Goal: Navigation & Orientation: Understand site structure

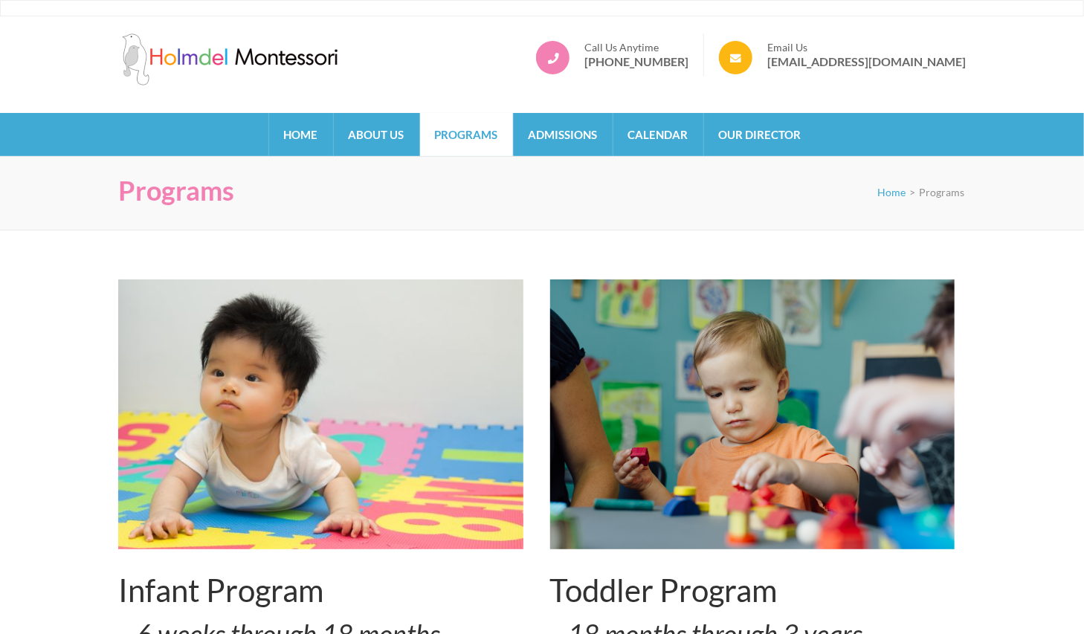
scroll to position [1, 0]
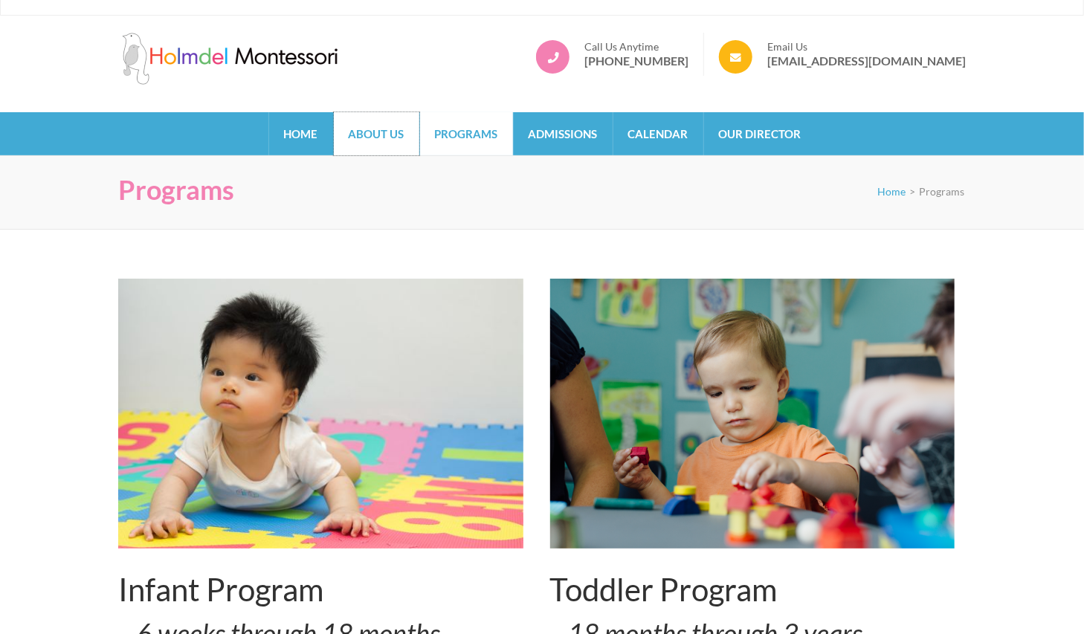
click at [379, 132] on link "About Us" at bounding box center [376, 133] width 85 height 43
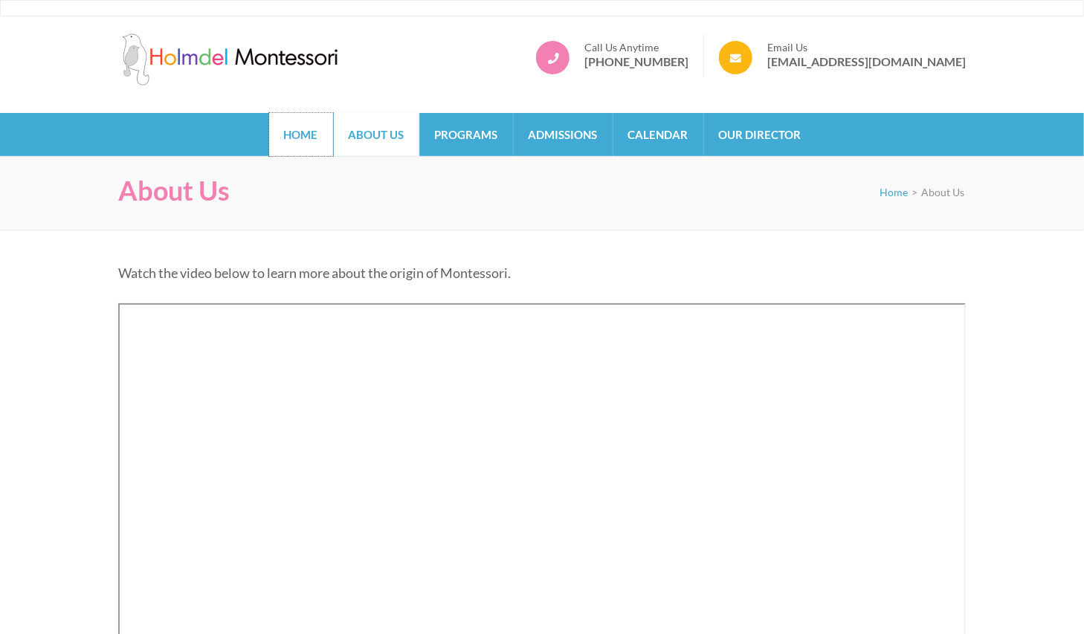
click at [303, 129] on link "Home" at bounding box center [301, 134] width 64 height 43
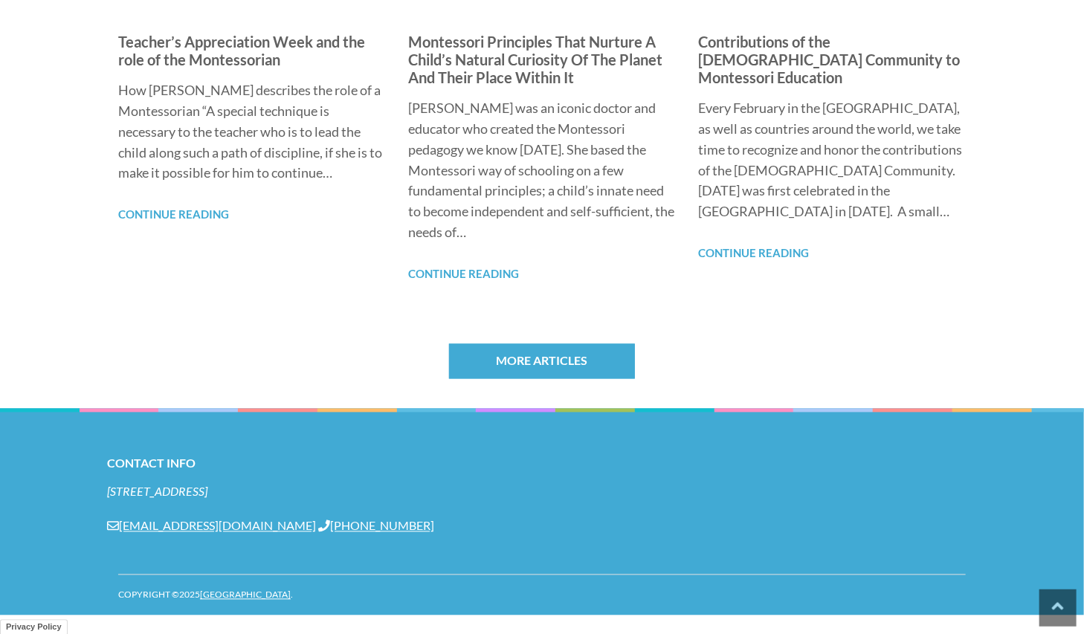
scroll to position [1154, 0]
